Goal: Navigation & Orientation: Understand site structure

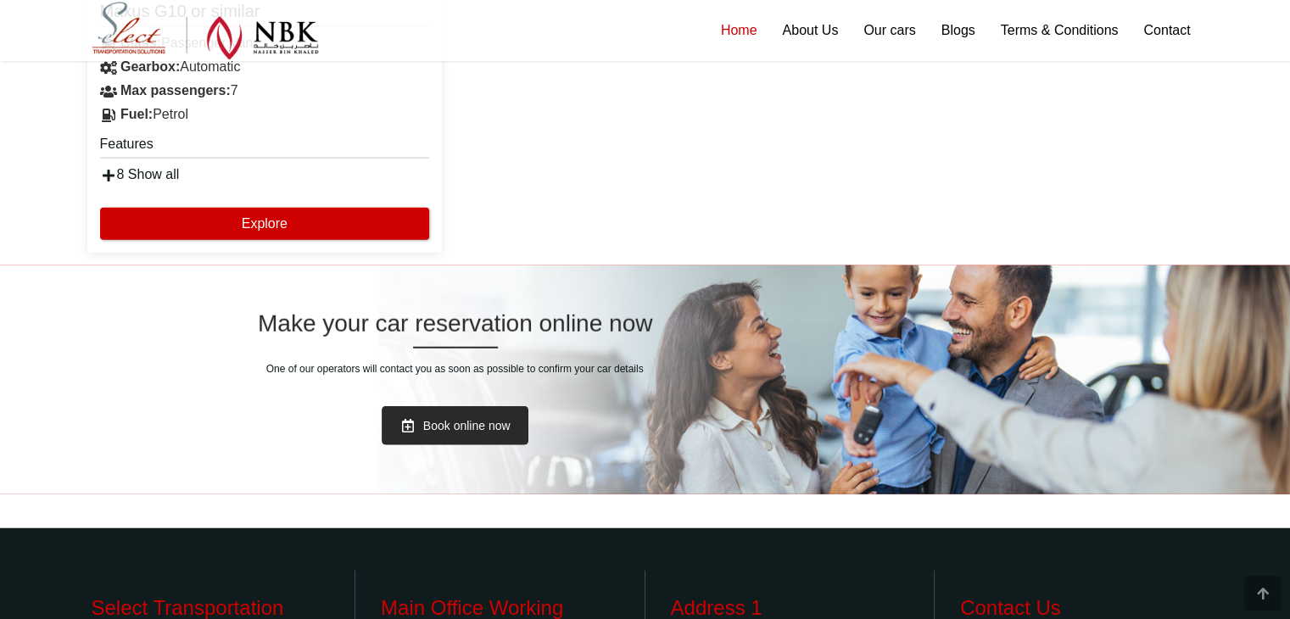
scroll to position [4127, 0]
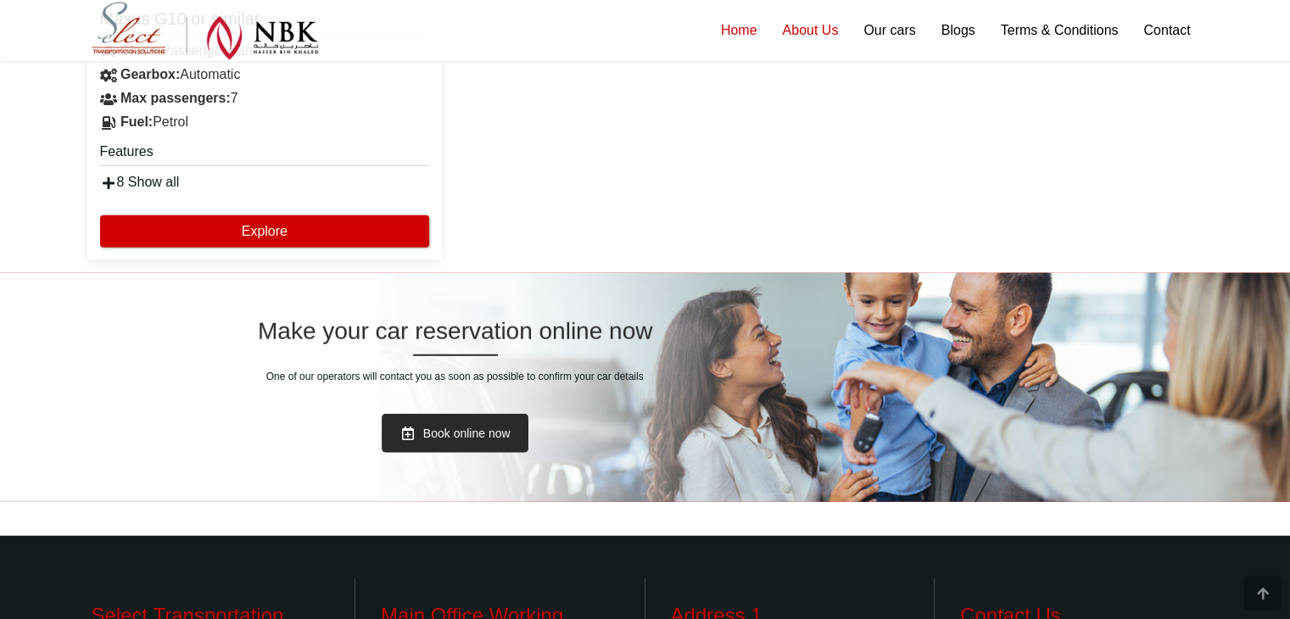
click at [807, 34] on link "About Us" at bounding box center [809, 30] width 81 height 61
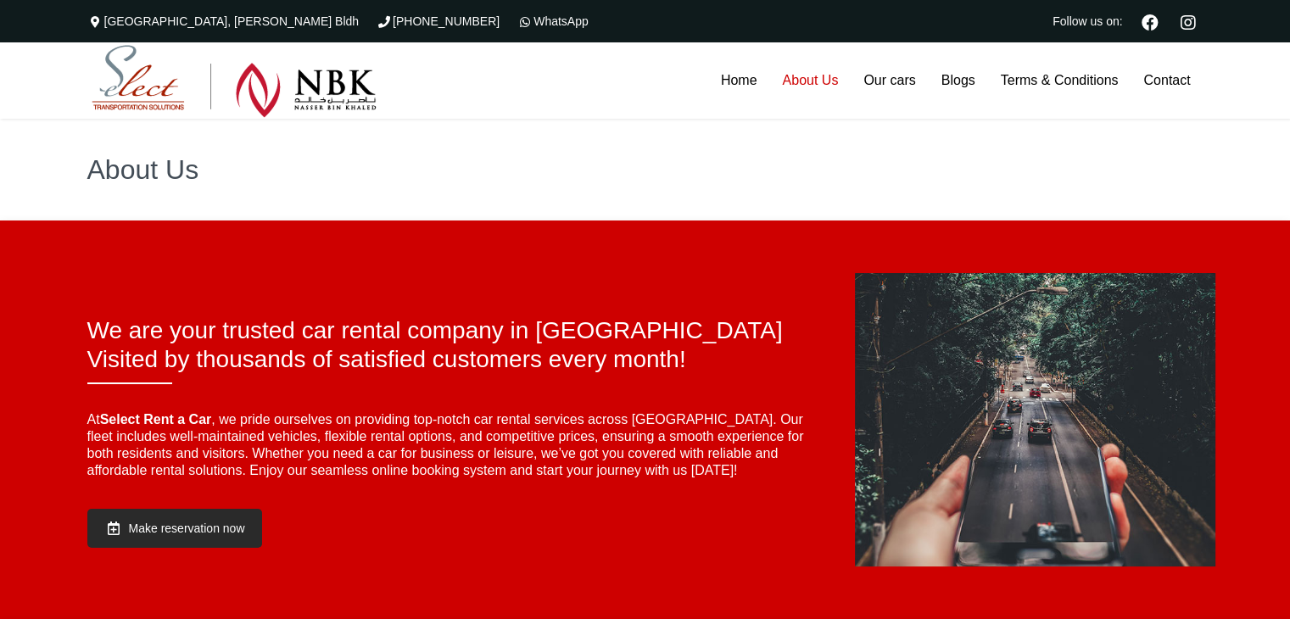
click at [626, 357] on h2 "We are your trusted car rental company in Qatar Visited by thousands of satisfi…" at bounding box center [449, 345] width 725 height 58
click at [247, 81] on img at bounding box center [234, 81] width 285 height 73
